Goal: Task Accomplishment & Management: Manage account settings

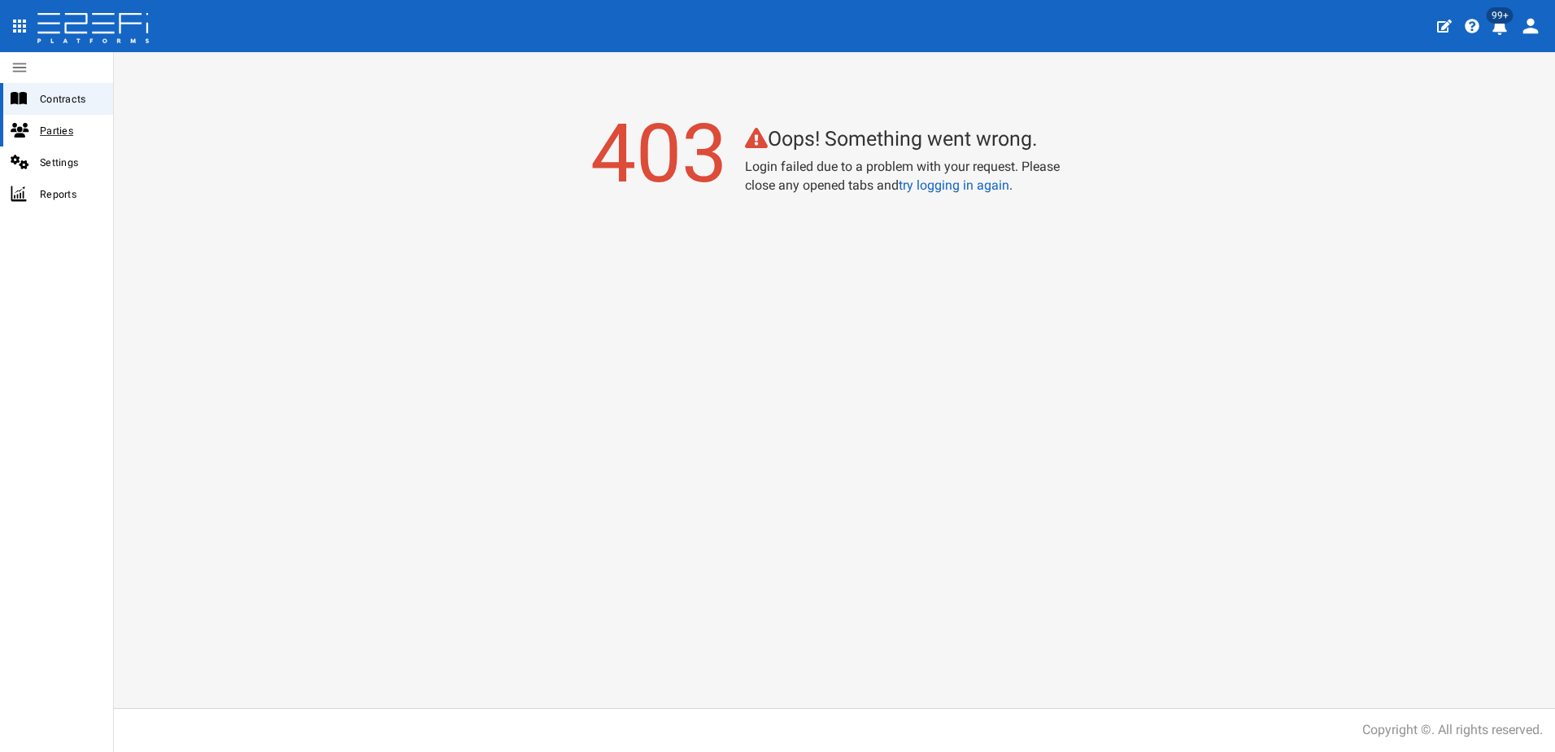
click at [50, 129] on span "Parties" at bounding box center [70, 130] width 60 height 19
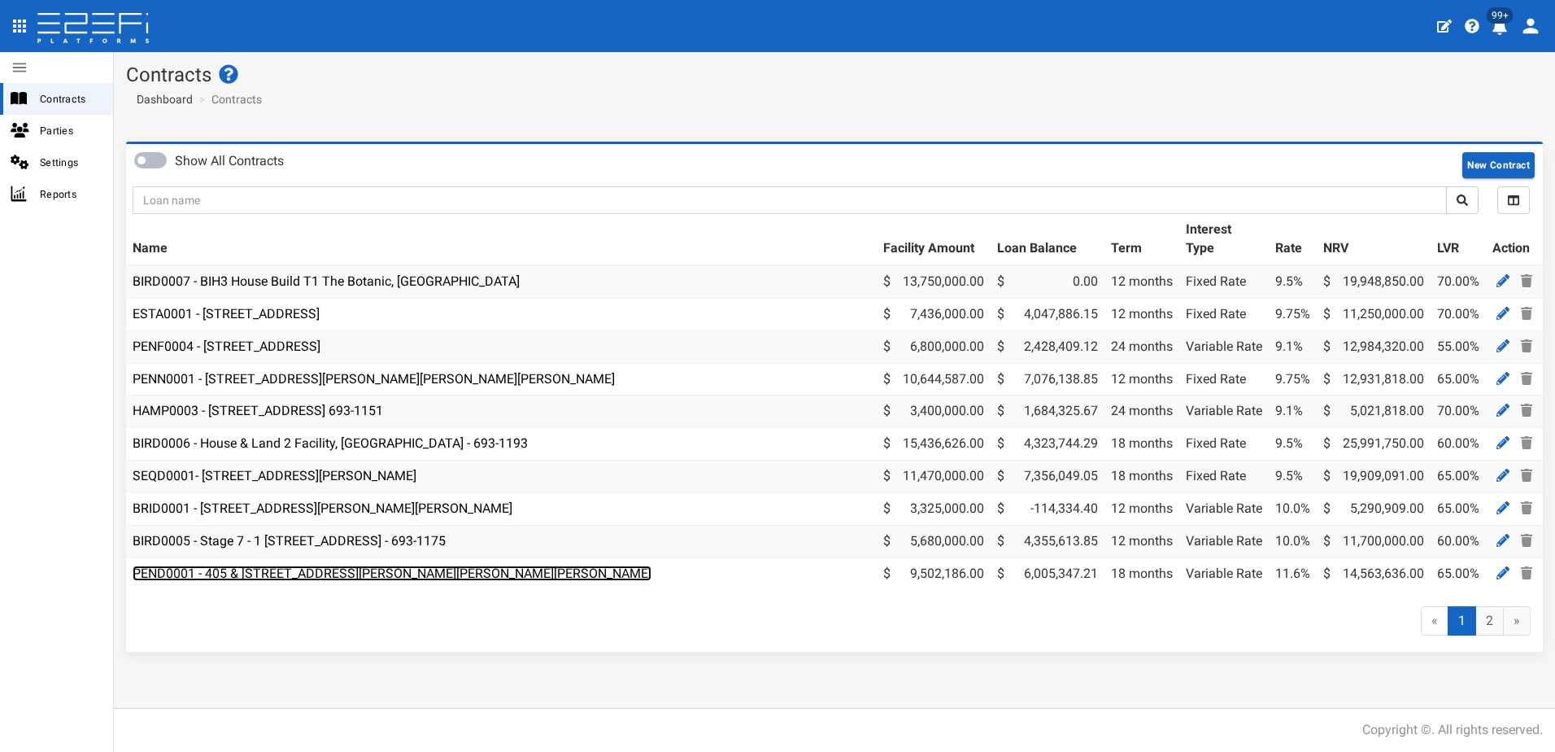
click at [287, 573] on link "PEND0001 - 405 & [STREET_ADDRESS][PERSON_NAME][PERSON_NAME][PERSON_NAME]" at bounding box center [392, 572] width 519 height 15
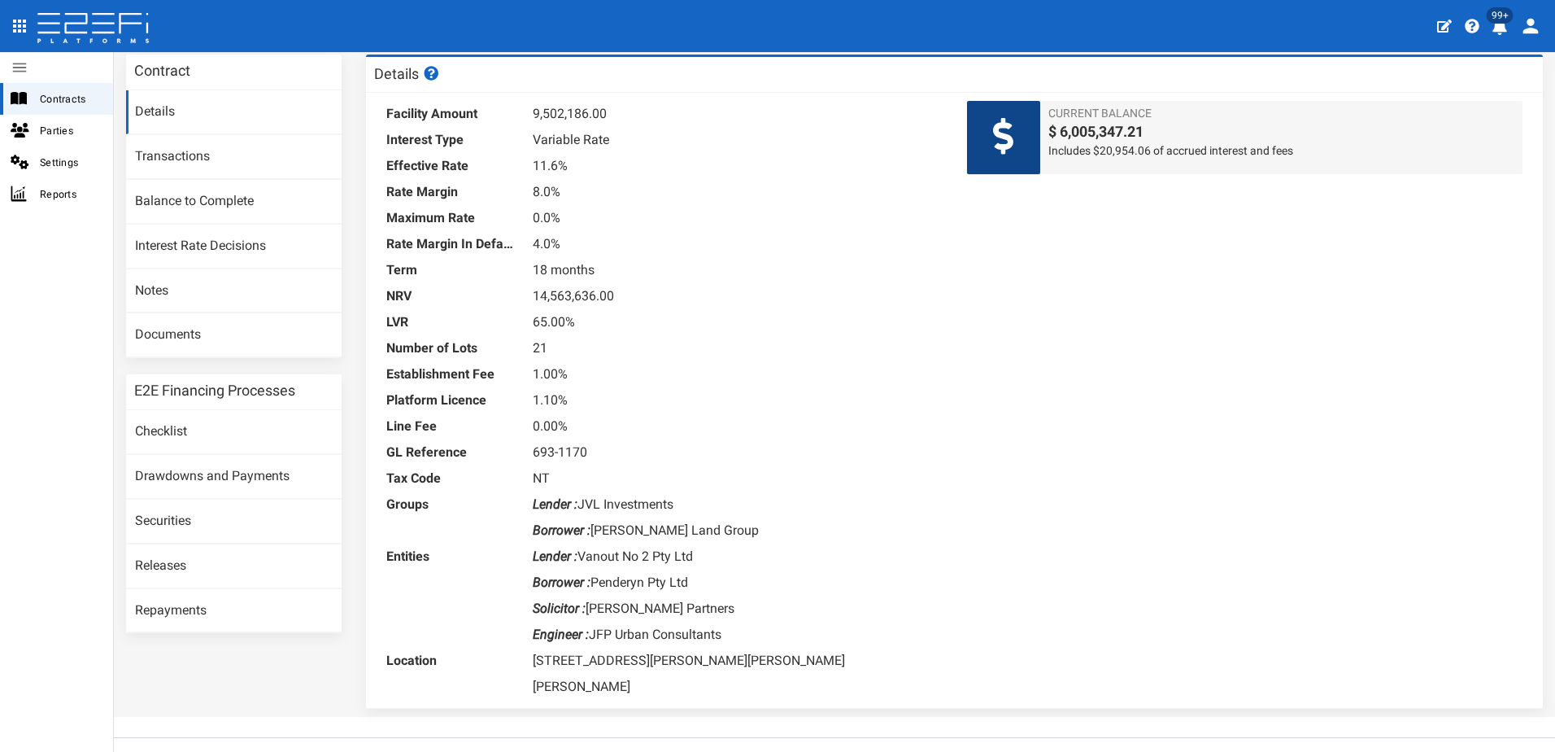
scroll to position [90, 0]
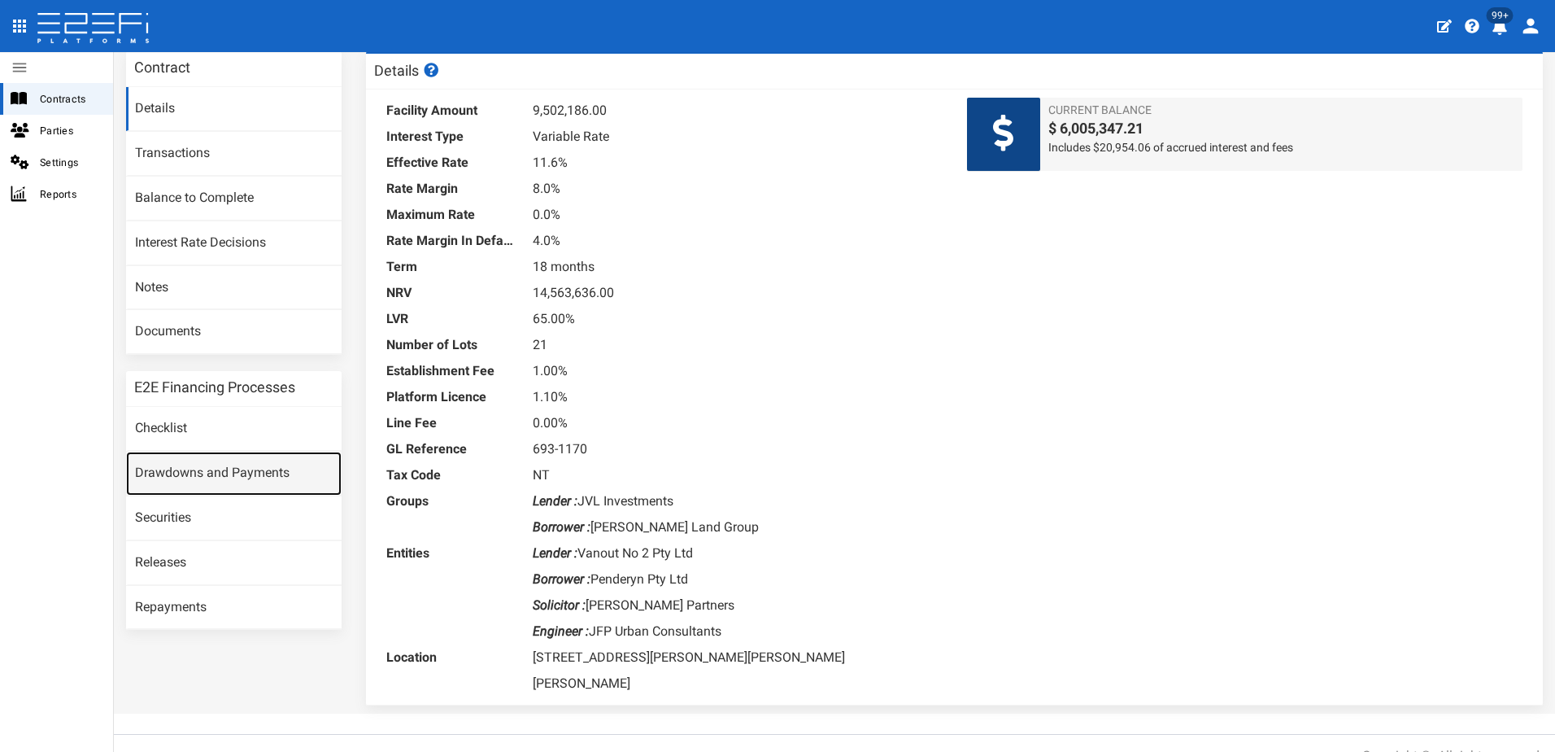
click at [231, 473] on link "Drawdowns and Payments" at bounding box center [234, 473] width 216 height 44
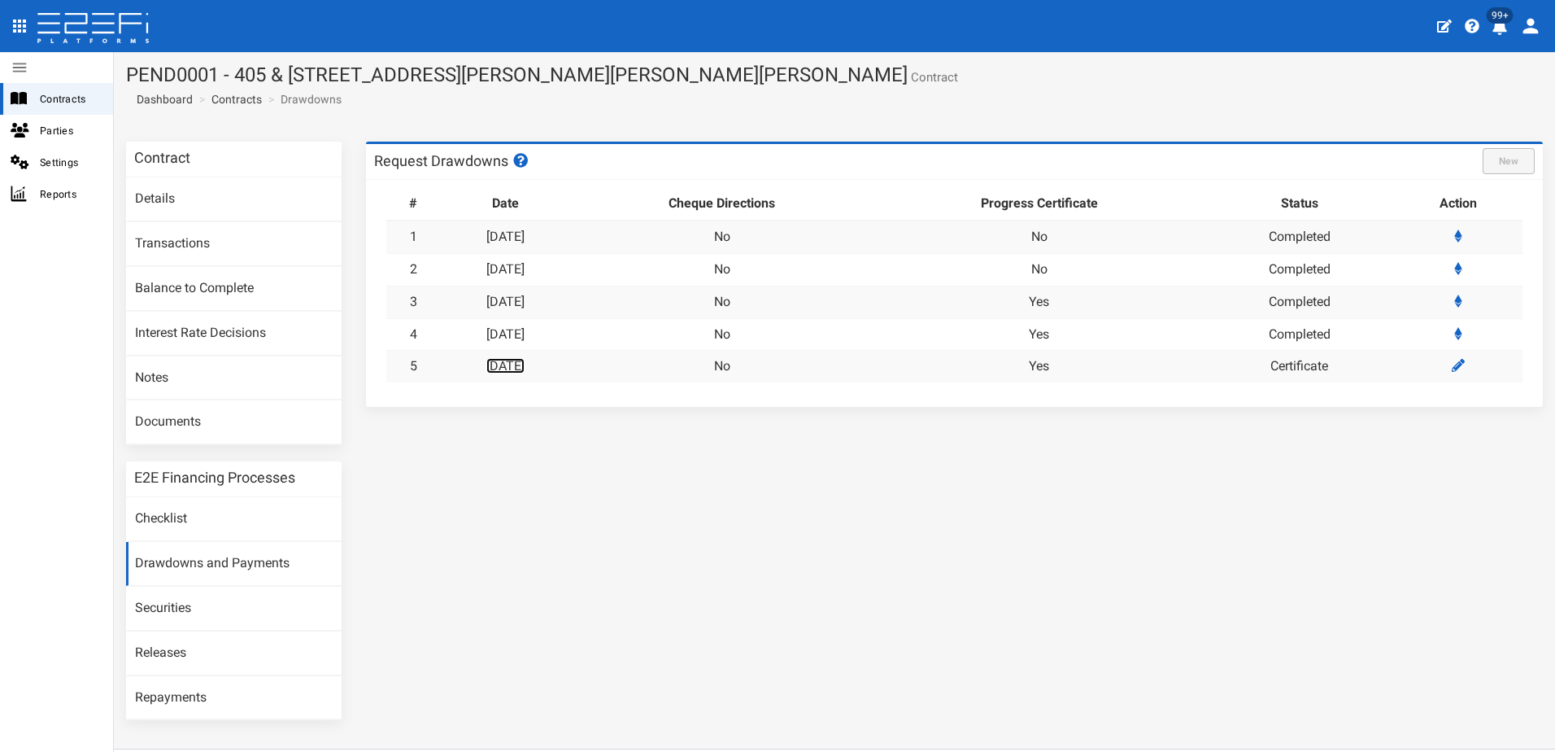
click at [525, 363] on link "[DATE]" at bounding box center [505, 365] width 38 height 15
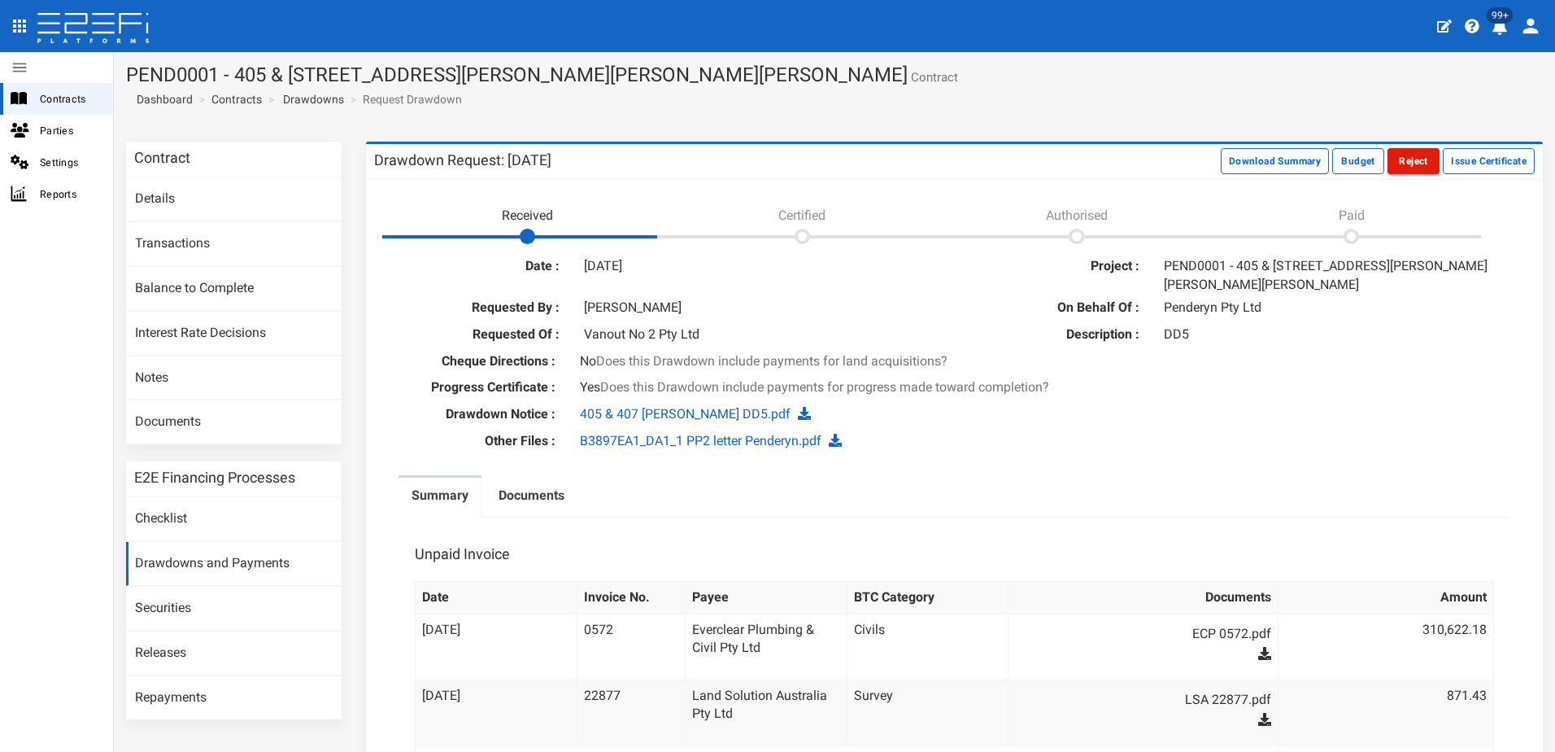
click at [1400, 161] on button "Reject" at bounding box center [1414, 161] width 52 height 26
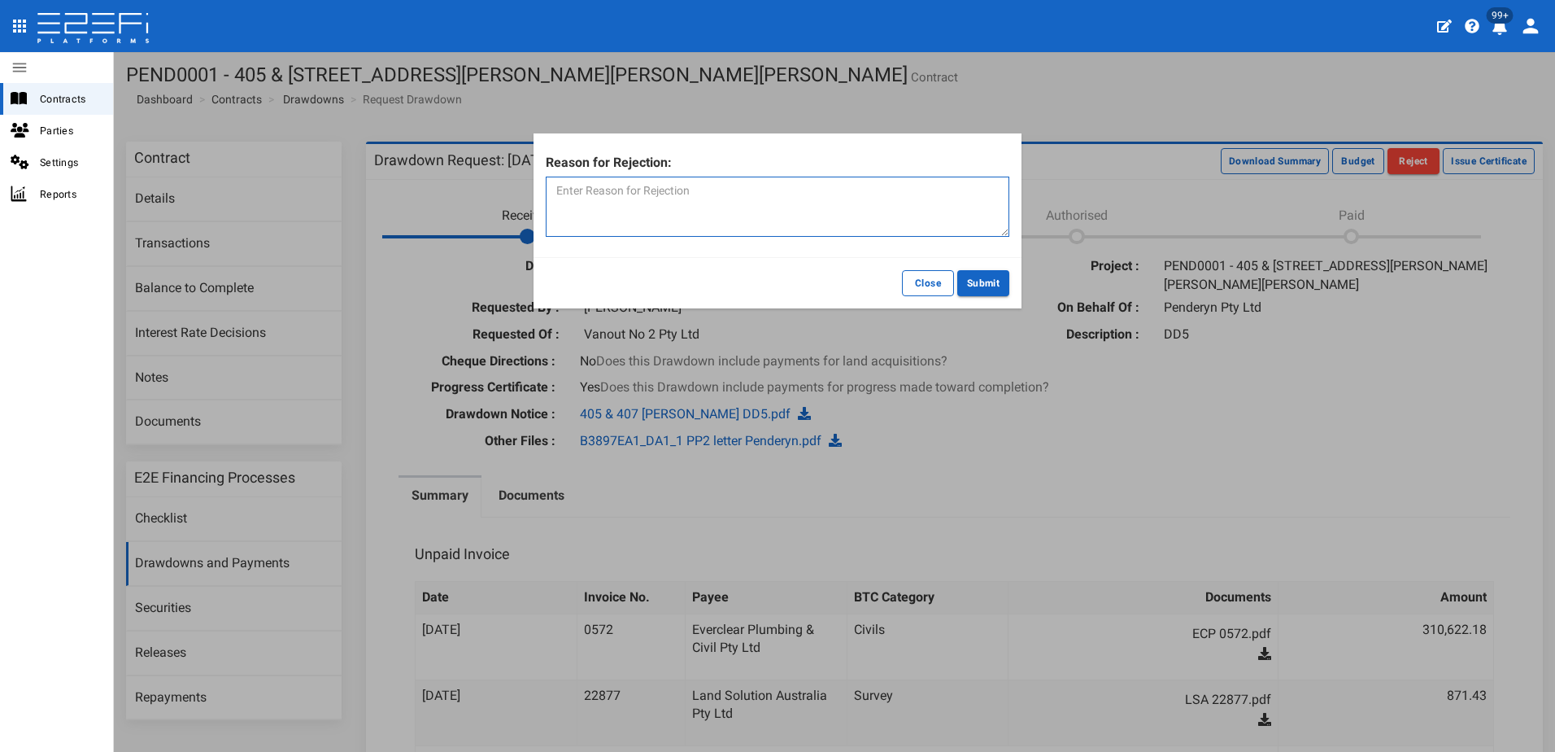
click at [645, 184] on textarea at bounding box center [778, 207] width 464 height 60
type textarea "Request from Borrower to be able to add more invoices."
click at [979, 284] on button "Submit" at bounding box center [983, 283] width 52 height 26
click at [987, 277] on button "Submit" at bounding box center [983, 283] width 52 height 26
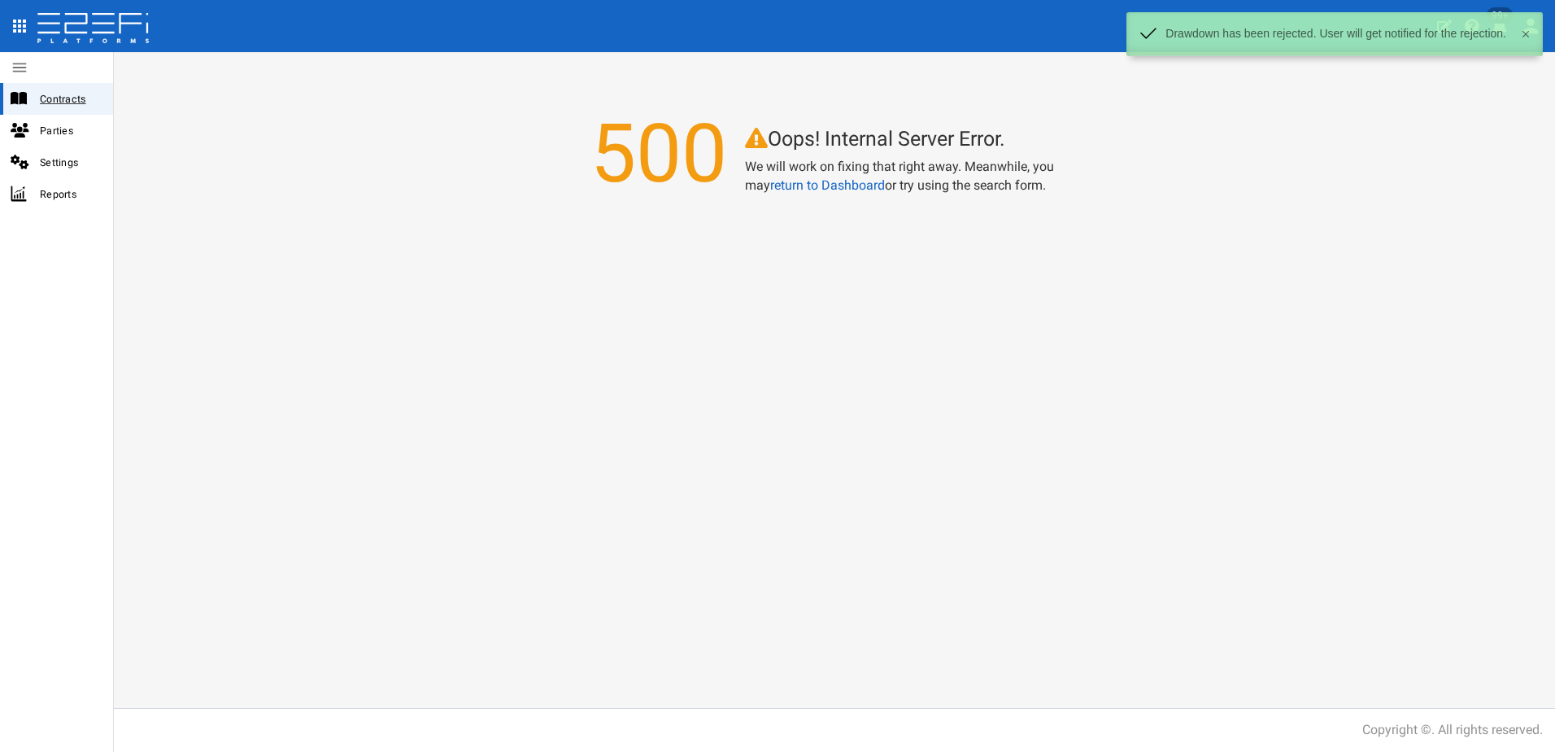
click at [54, 93] on span "Contracts" at bounding box center [70, 98] width 60 height 19
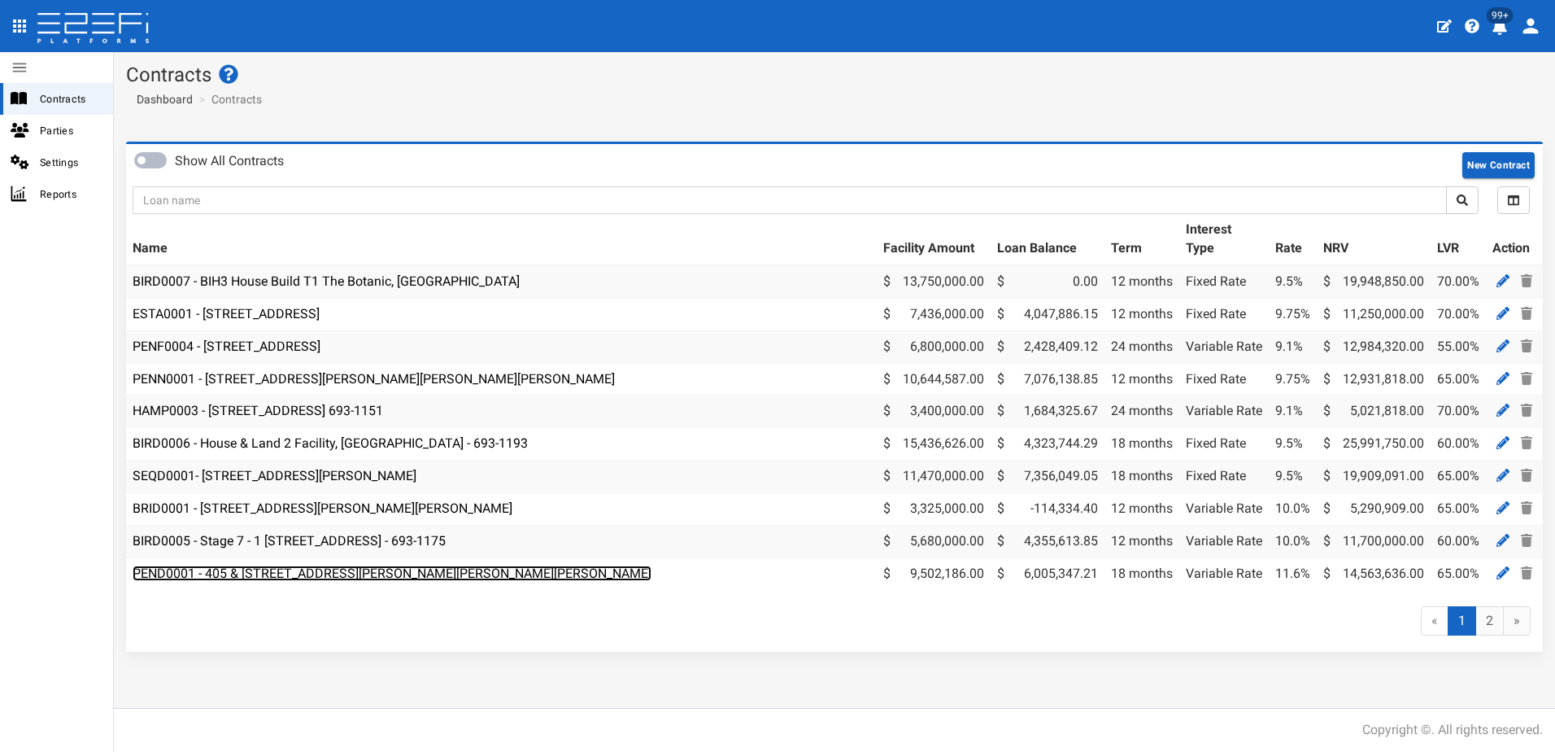
click at [331, 569] on link "PEND0001 - 405 & [STREET_ADDRESS][PERSON_NAME][PERSON_NAME][PERSON_NAME]" at bounding box center [392, 572] width 519 height 15
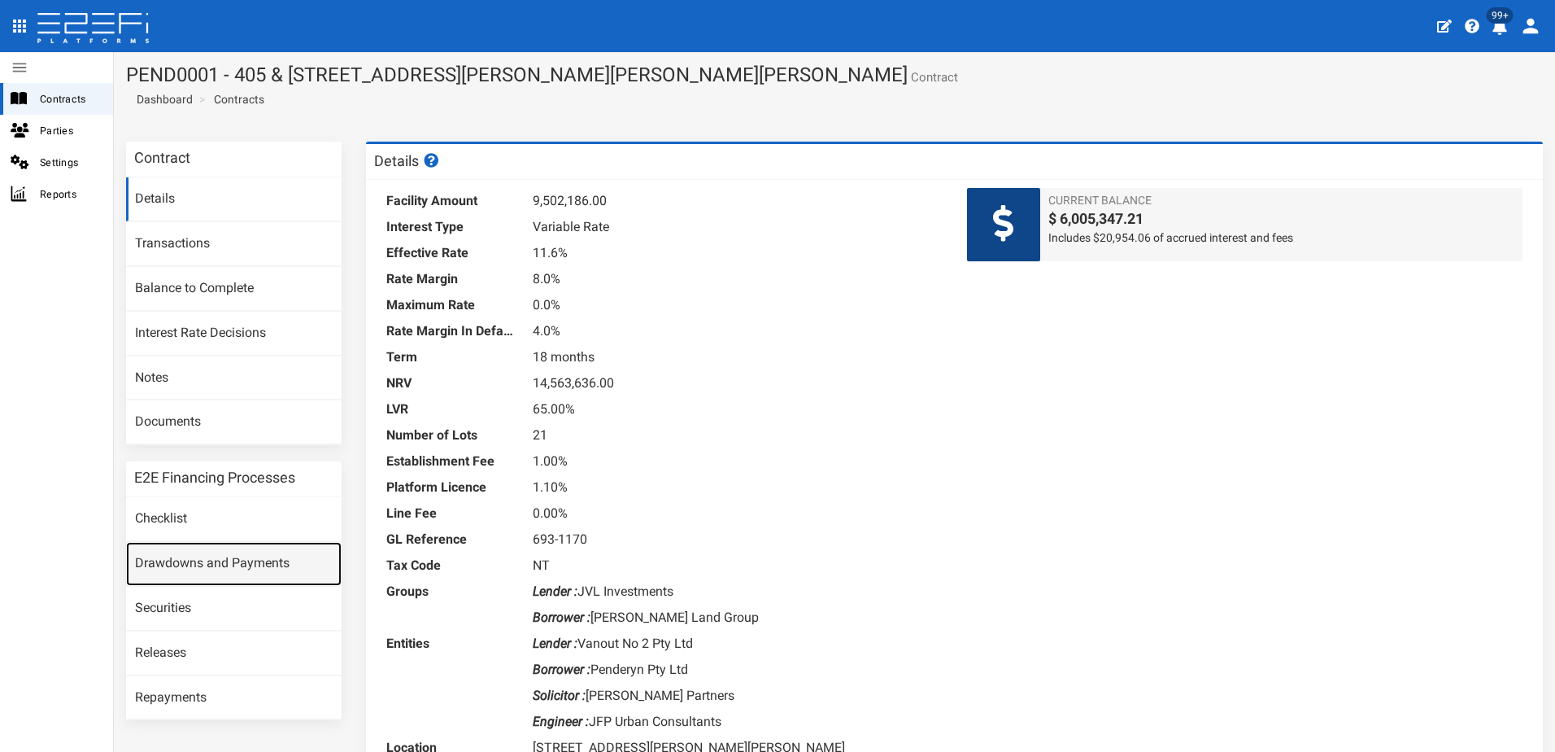
click at [236, 565] on link "Drawdowns and Payments" at bounding box center [234, 564] width 216 height 44
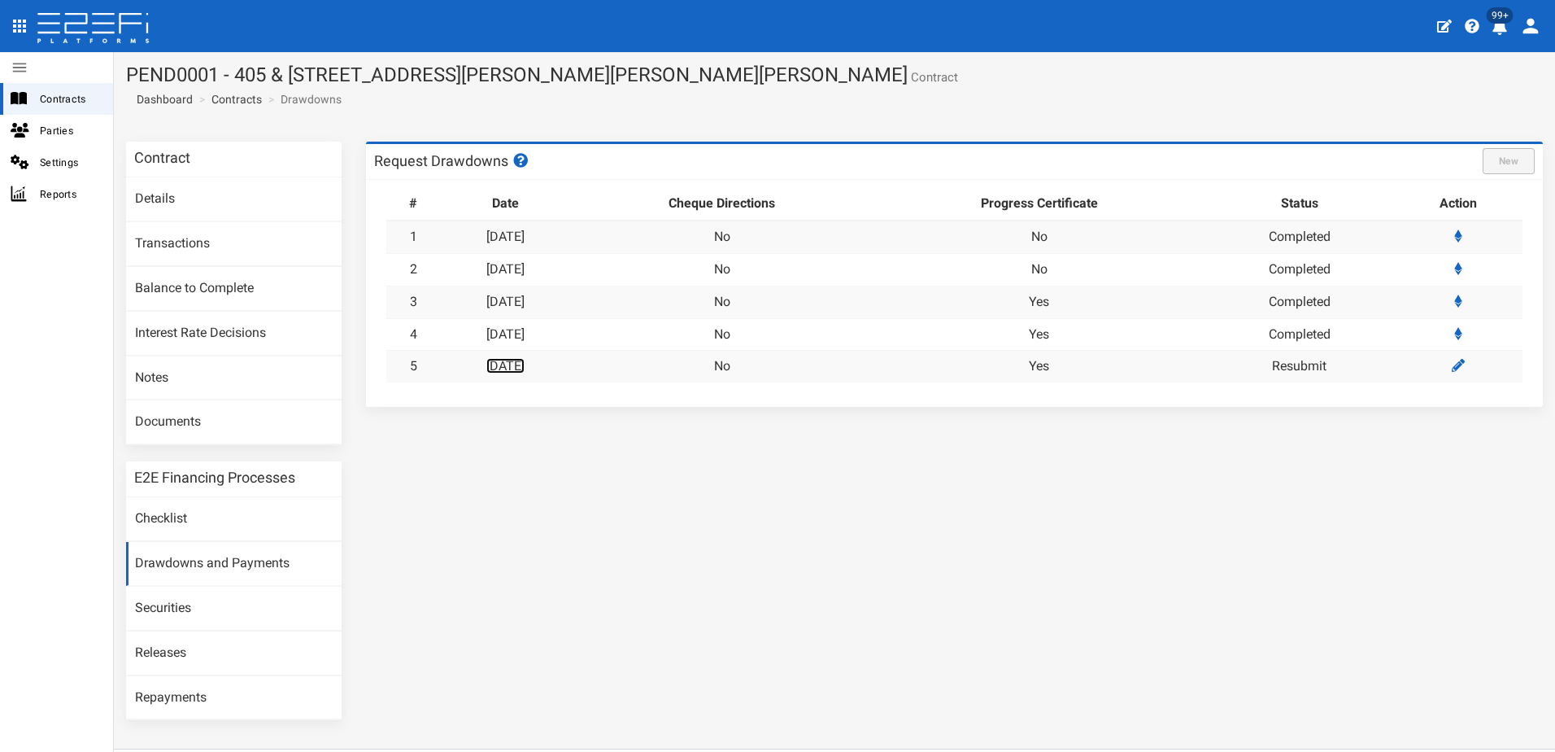
click at [522, 368] on link "12-09-2025" at bounding box center [505, 365] width 38 height 15
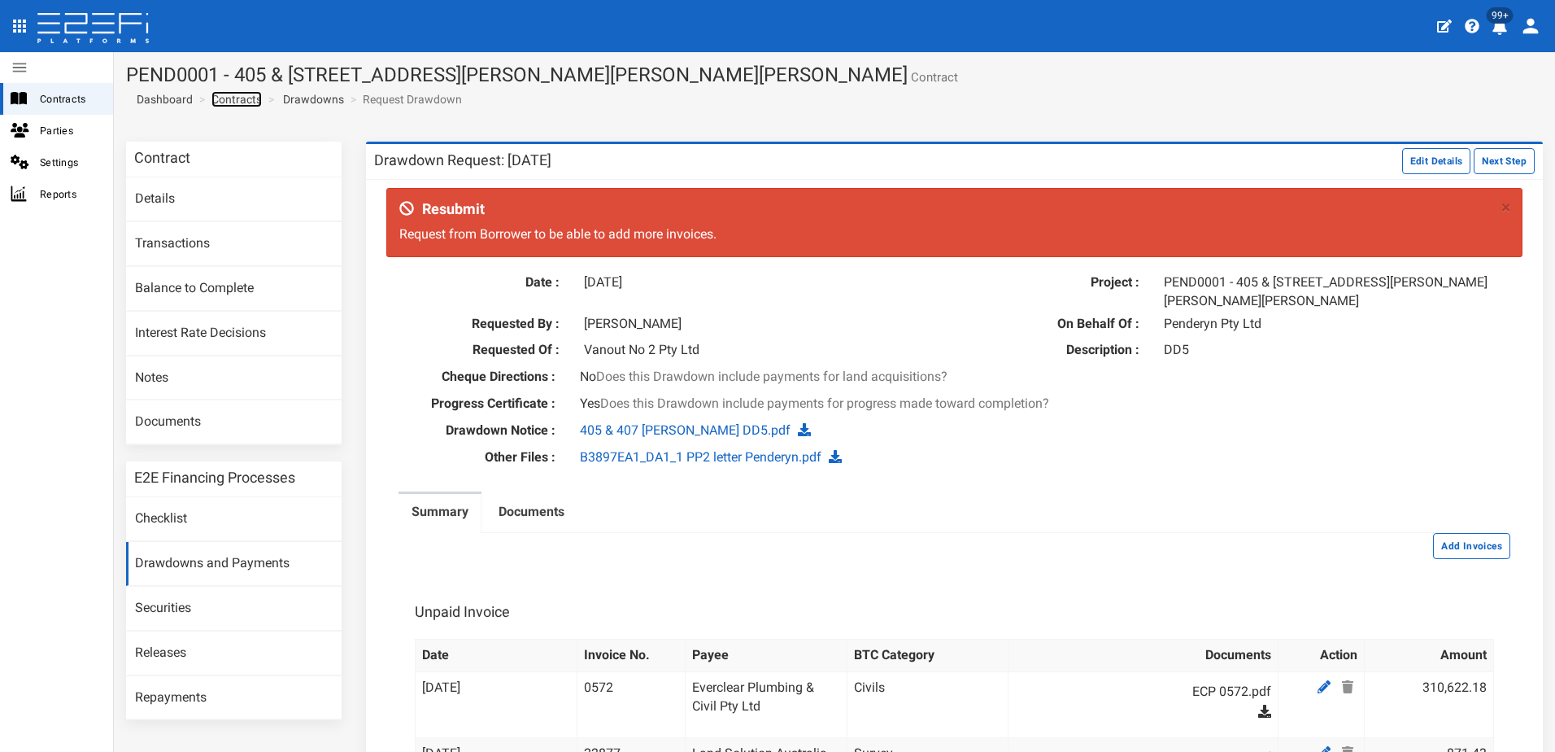
click at [230, 98] on link "Contracts" at bounding box center [236, 99] width 50 height 16
